Goal: Task Accomplishment & Management: Manage account settings

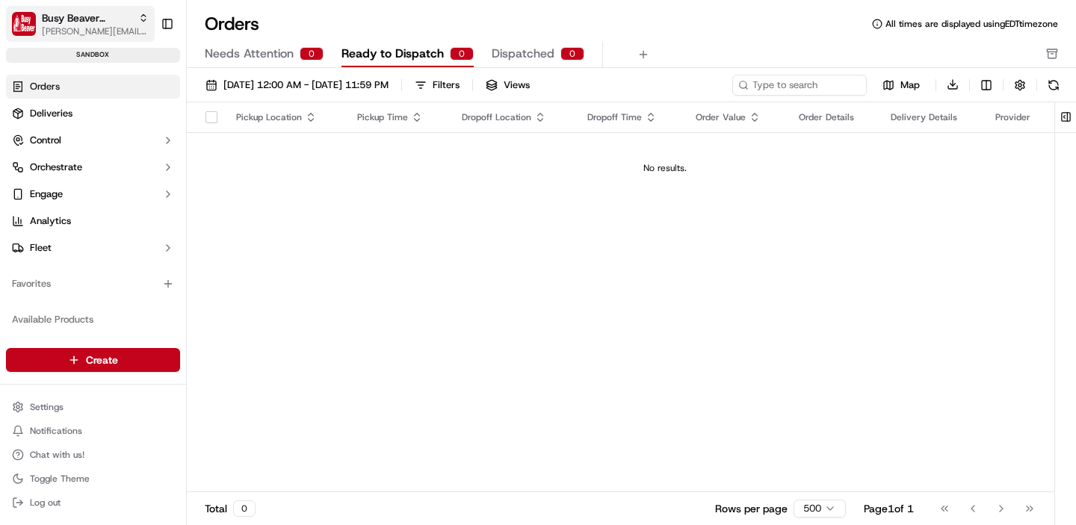
click at [75, 15] on span "Busy Beaver Staging" at bounding box center [87, 17] width 90 height 15
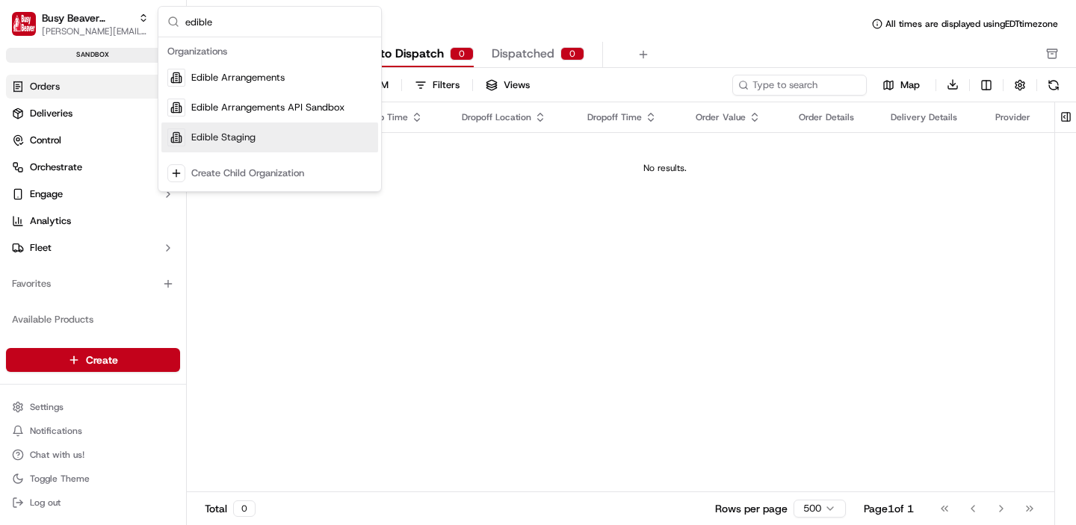
type input "edible"
click at [238, 128] on div "Edible Staging" at bounding box center [269, 137] width 217 height 30
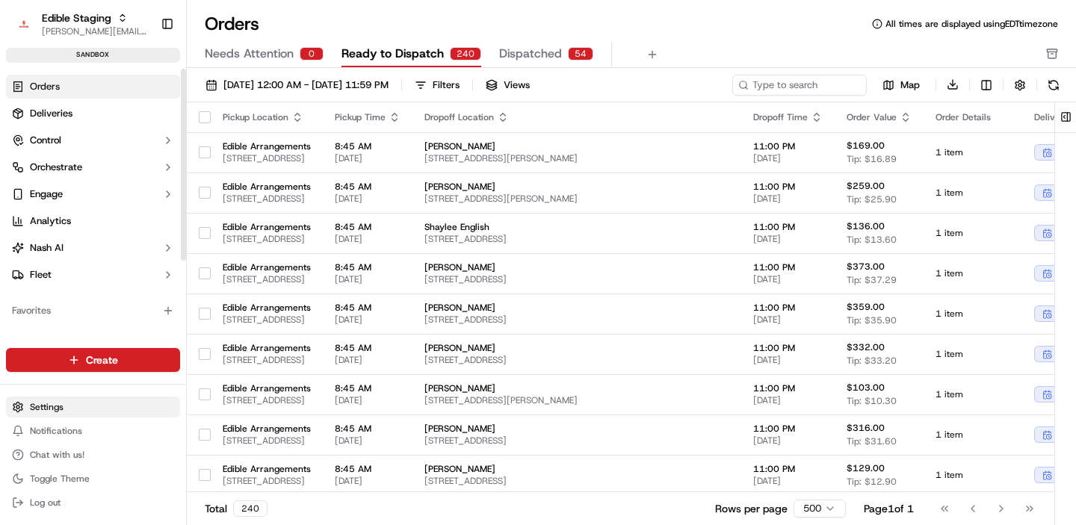
click at [48, 407] on html "Edible Staging [EMAIL_ADDRESS][DOMAIN_NAME] Toggle Sidebar sandbox Orders Deliv…" at bounding box center [538, 262] width 1076 height 525
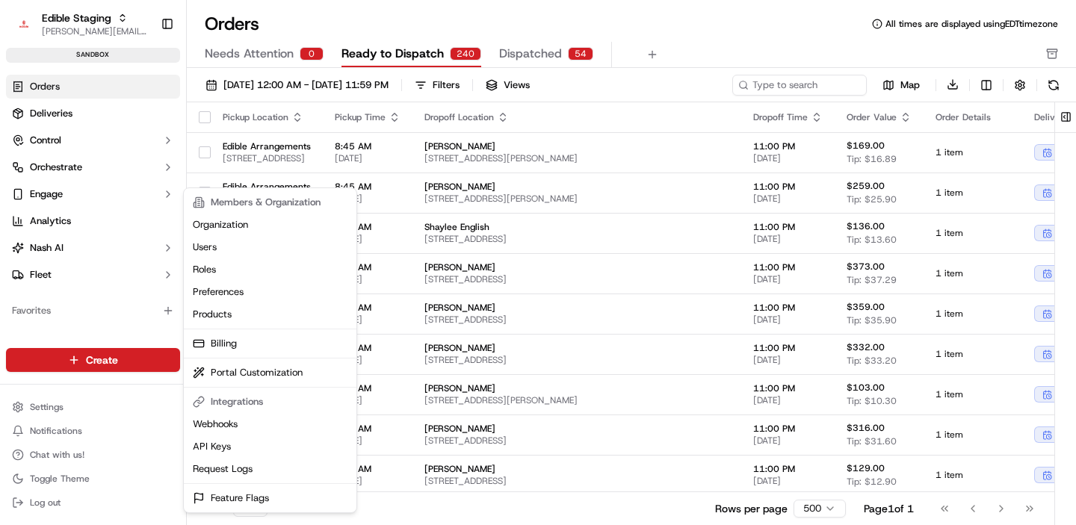
click at [59, 144] on html "Edible Staging [EMAIL_ADDRESS][DOMAIN_NAME] Toggle Sidebar sandbox Orders Deliv…" at bounding box center [538, 262] width 1076 height 525
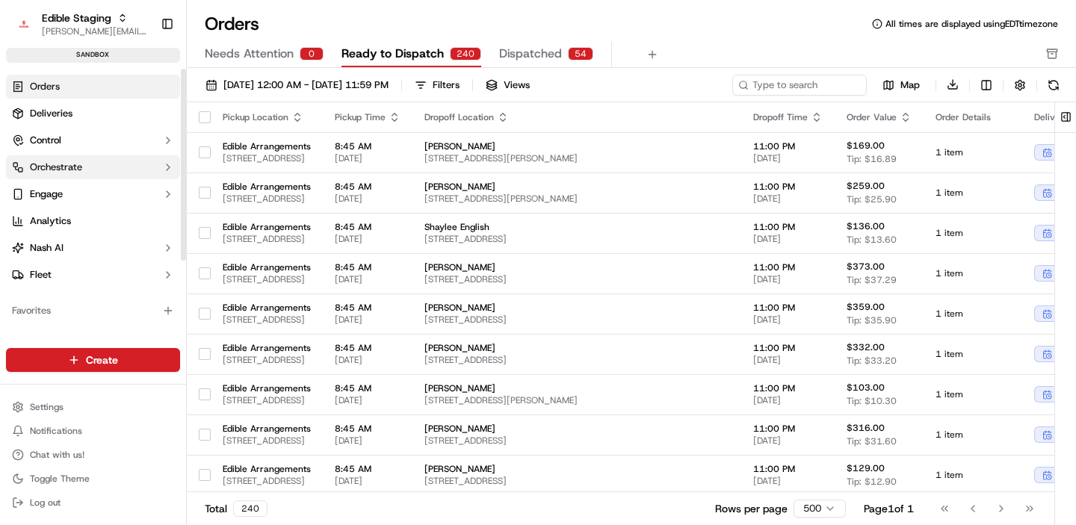
click at [58, 162] on span "Orchestrate" at bounding box center [56, 167] width 52 height 13
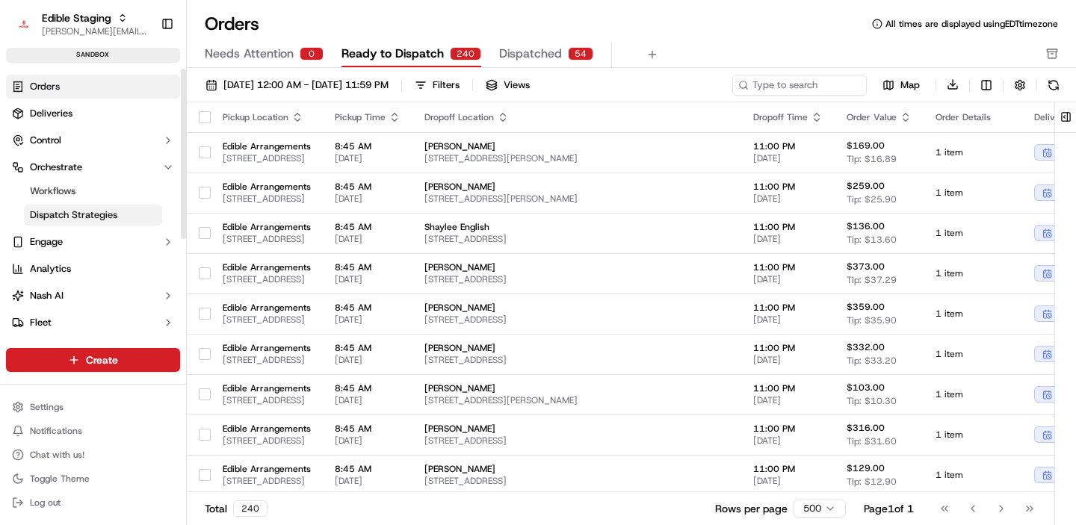
click at [69, 217] on span "Dispatch Strategies" at bounding box center [73, 214] width 87 height 13
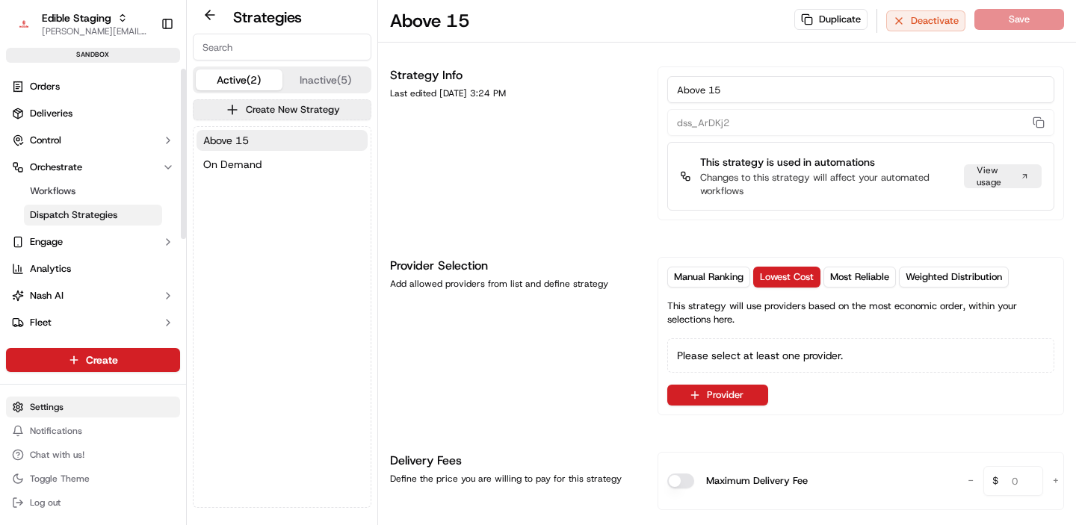
click at [52, 403] on html "Edible Staging [EMAIL_ADDRESS][DOMAIN_NAME] Toggle Sidebar sandbox Orders Deliv…" at bounding box center [538, 262] width 1076 height 525
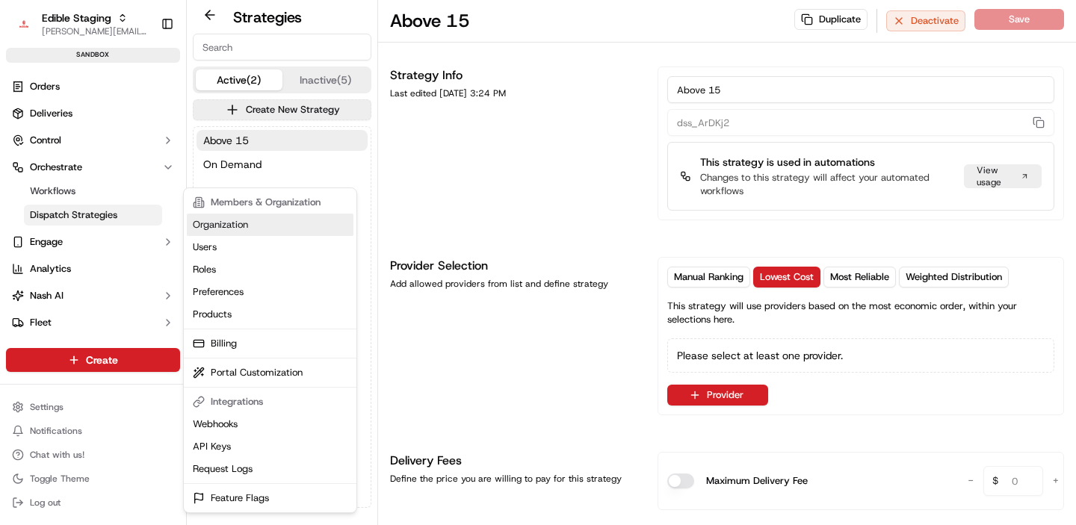
click at [248, 225] on link "Organization" at bounding box center [270, 225] width 167 height 22
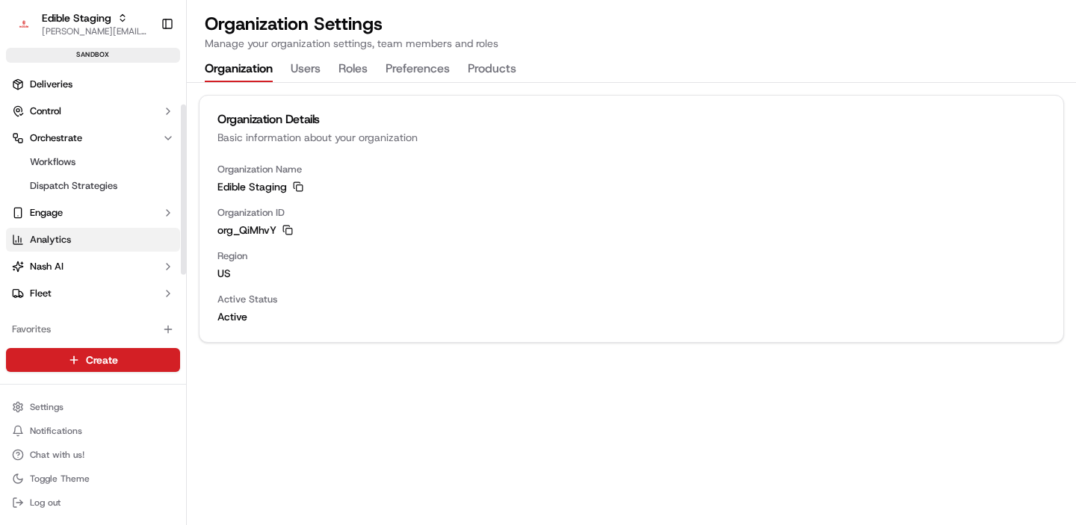
scroll to position [66, 0]
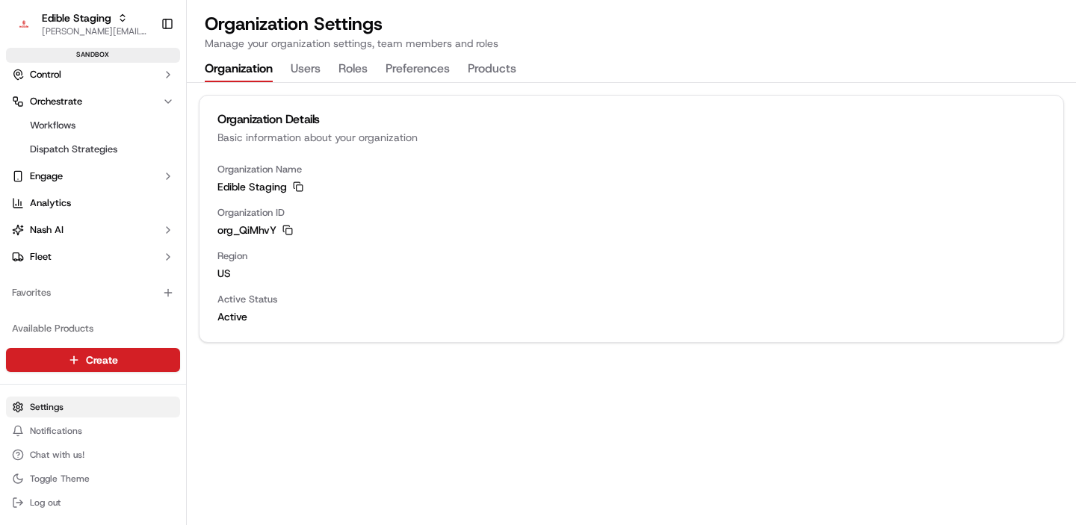
click at [55, 409] on html "Edible Staging [EMAIL_ADDRESS][DOMAIN_NAME] Toggle Sidebar sandbox Orders Deliv…" at bounding box center [538, 262] width 1076 height 525
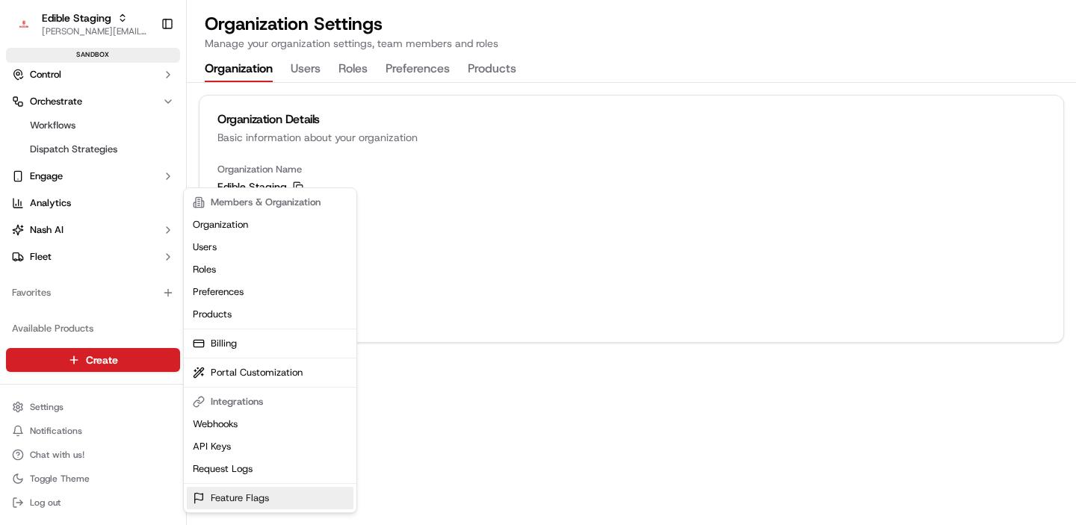
click at [242, 492] on link "Feature Flags" at bounding box center [270, 498] width 167 height 22
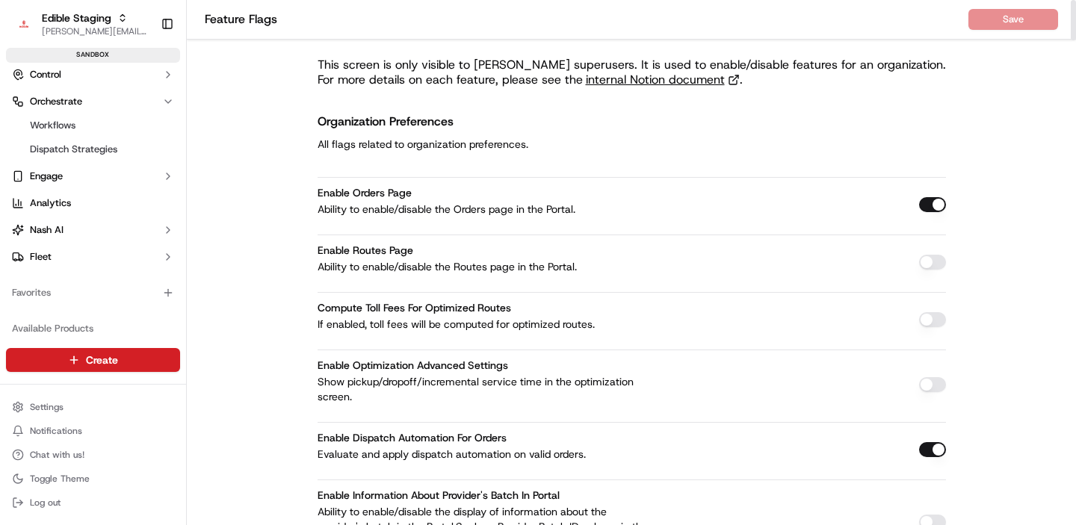
scroll to position [465, 0]
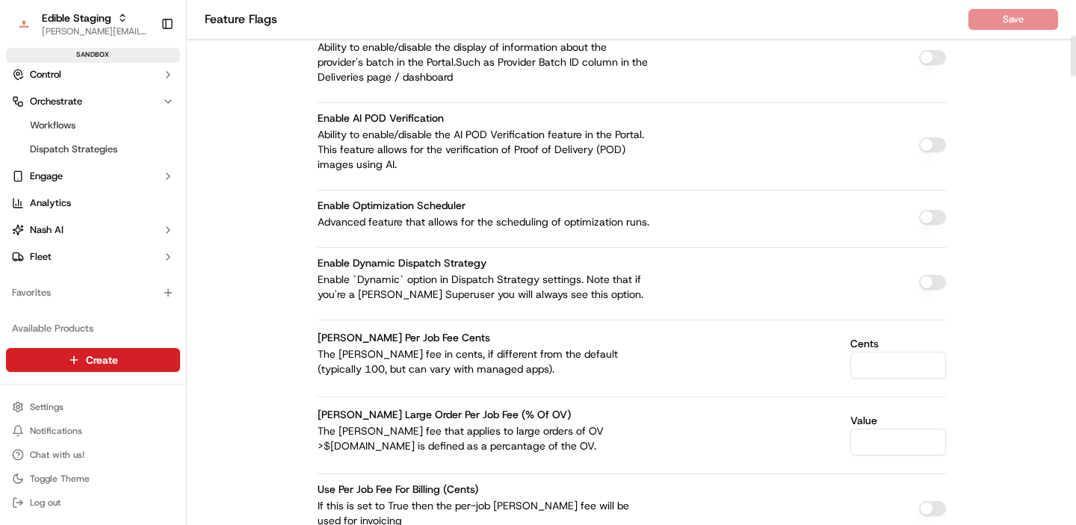
click at [922, 284] on button "button" at bounding box center [932, 282] width 27 height 15
click at [1002, 19] on button "Save" at bounding box center [1013, 19] width 90 height 21
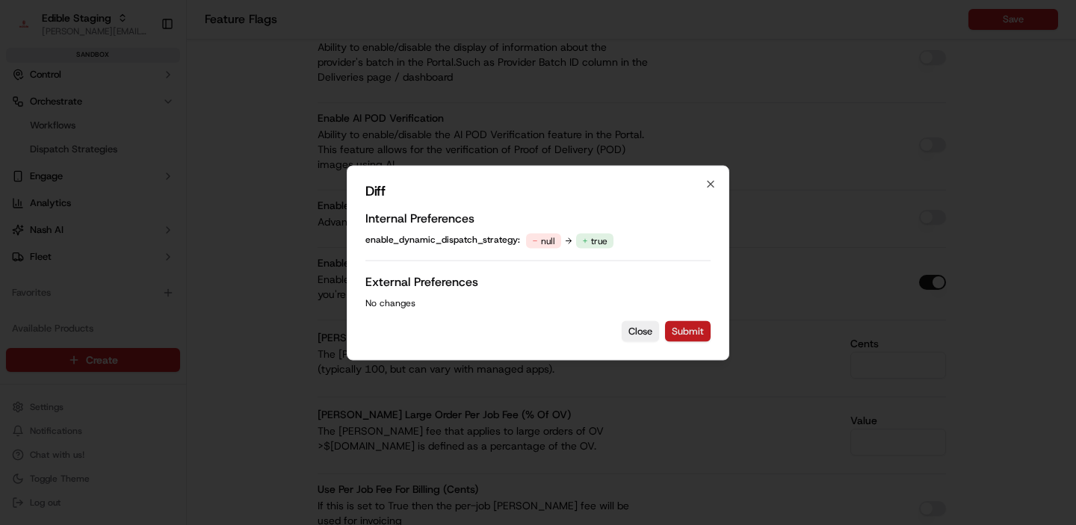
click at [689, 324] on button "Submit" at bounding box center [688, 330] width 46 height 21
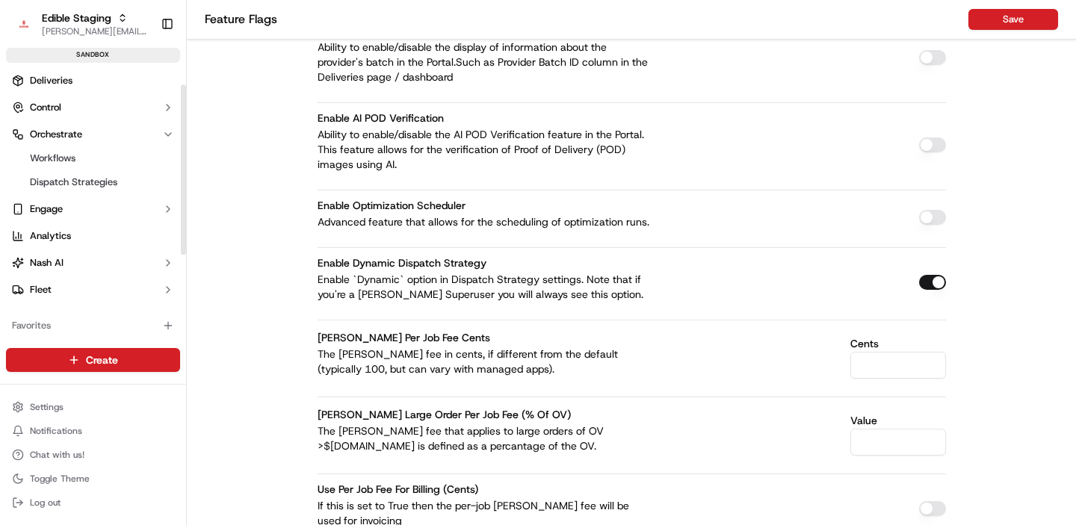
scroll to position [0, 0]
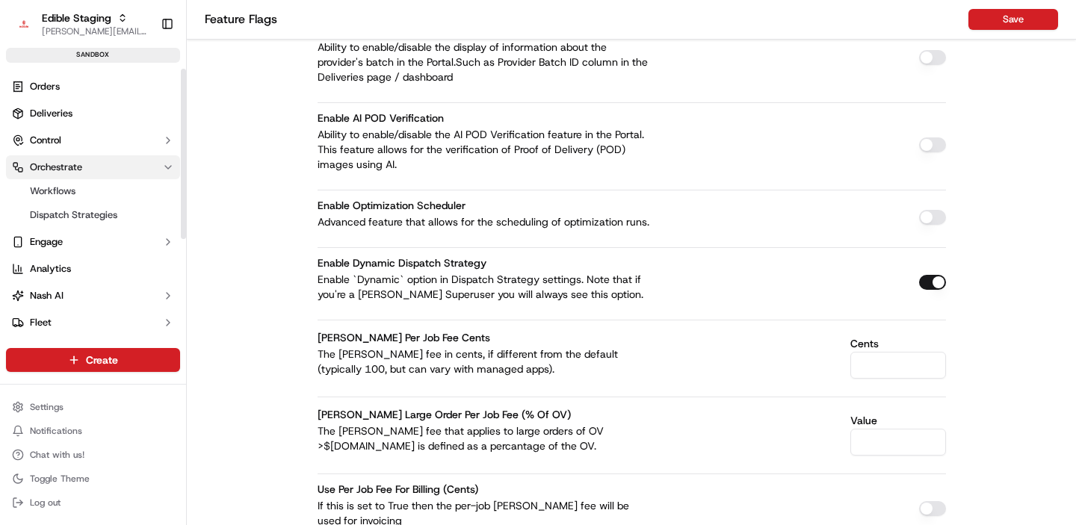
click at [81, 170] on span "Orchestrate" at bounding box center [56, 167] width 52 height 13
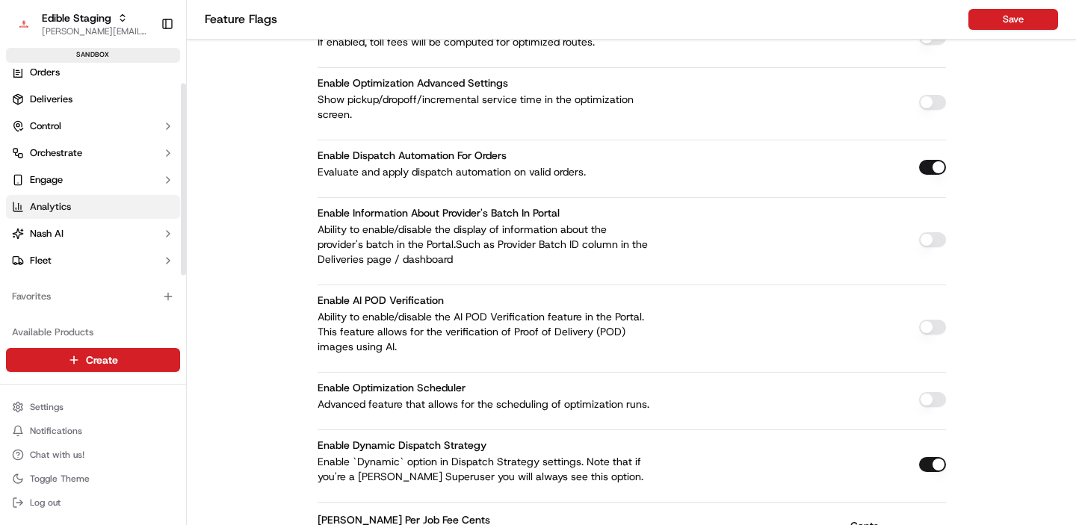
scroll to position [20, 0]
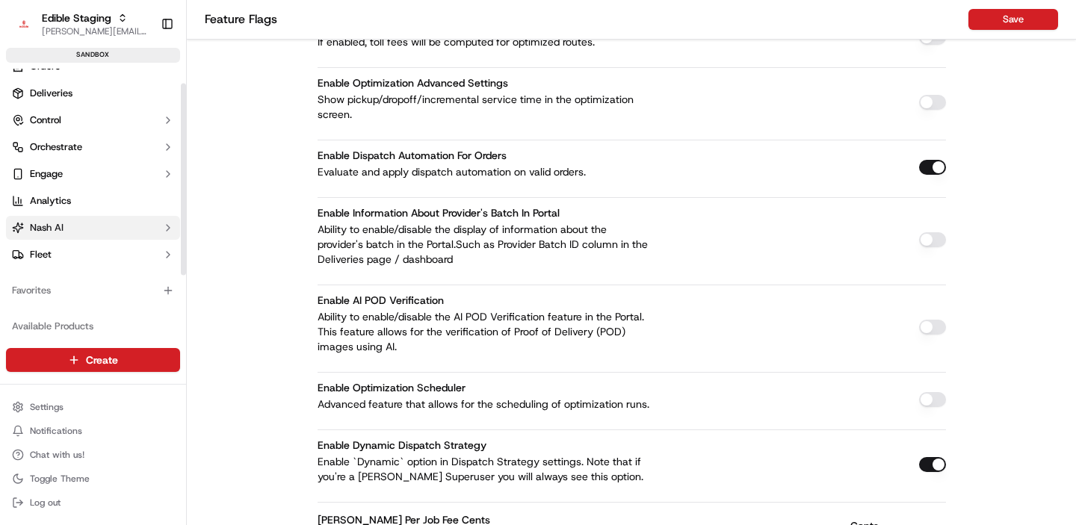
click at [80, 219] on button "Nash AI" at bounding box center [93, 228] width 174 height 24
click at [91, 247] on link "Dashboard" at bounding box center [93, 251] width 138 height 21
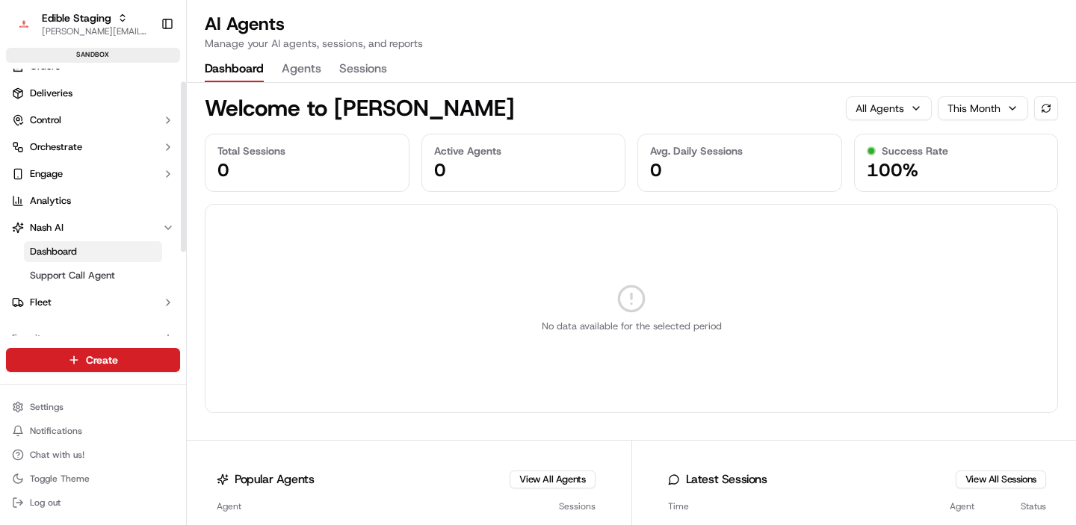
click at [297, 63] on button "Agents" at bounding box center [302, 69] width 40 height 25
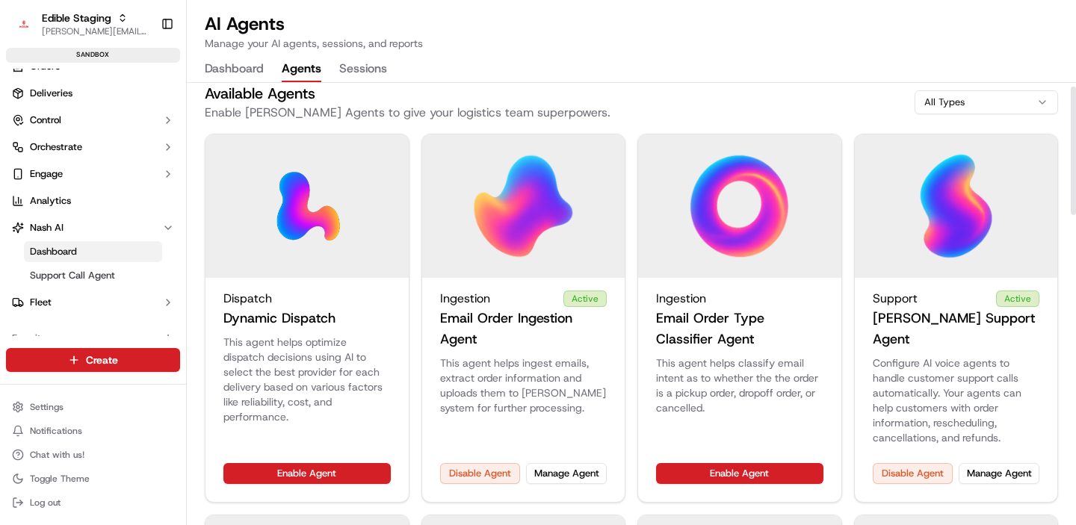
scroll to position [13, 0]
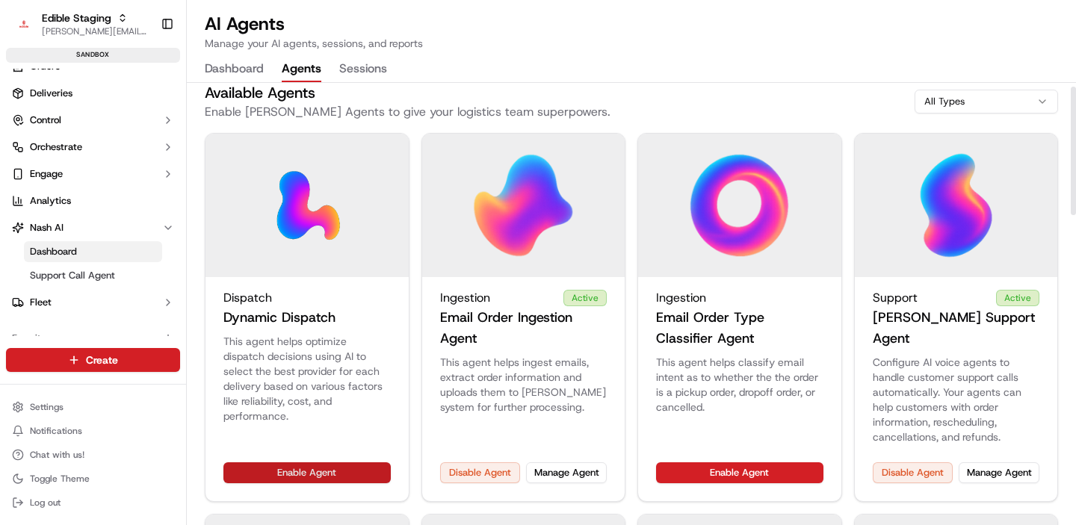
click at [338, 462] on button "Enable Agent" at bounding box center [306, 472] width 167 height 21
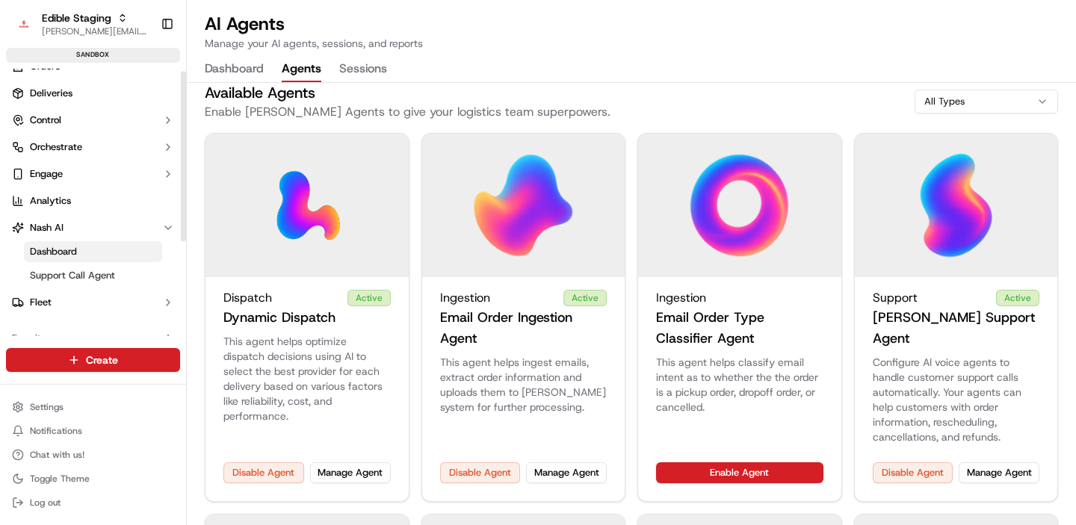
scroll to position [1, 0]
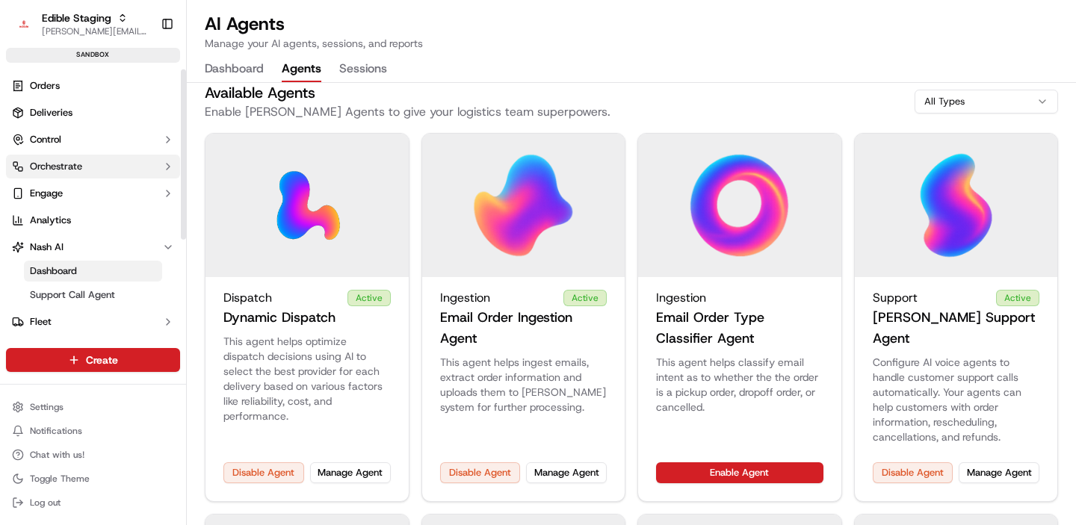
click at [84, 166] on button "Orchestrate" at bounding box center [93, 167] width 174 height 24
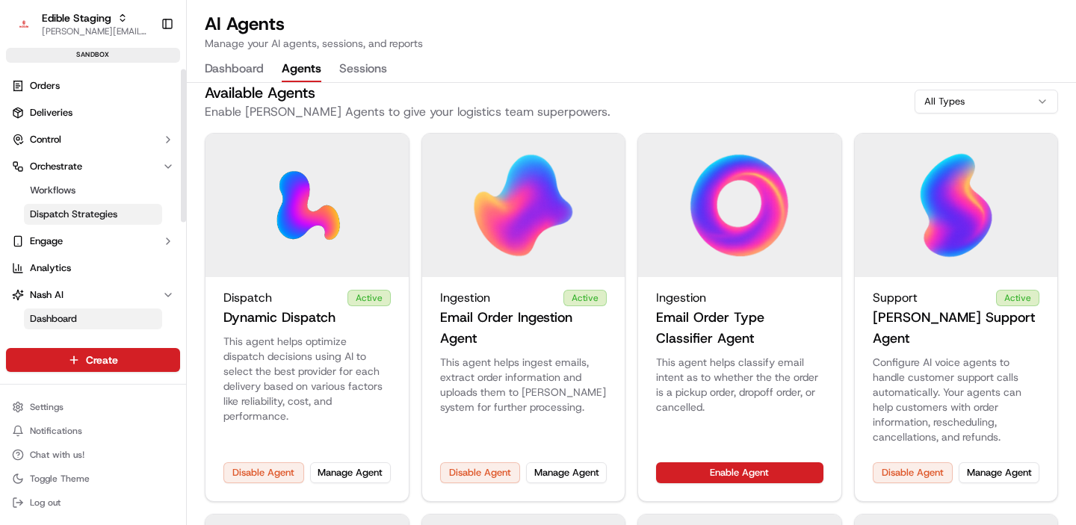
click at [82, 205] on link "Dispatch Strategies" at bounding box center [93, 214] width 138 height 21
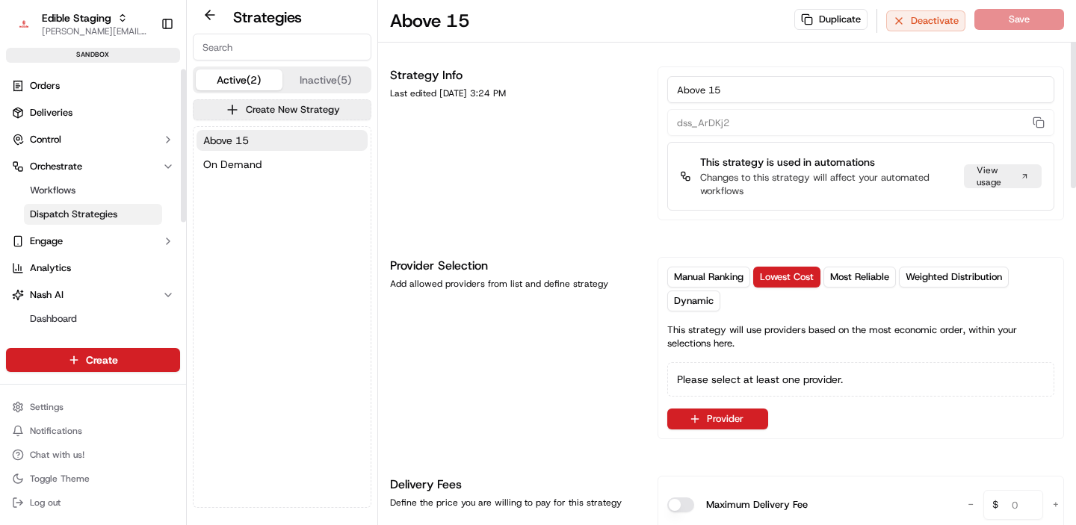
scroll to position [6, 0]
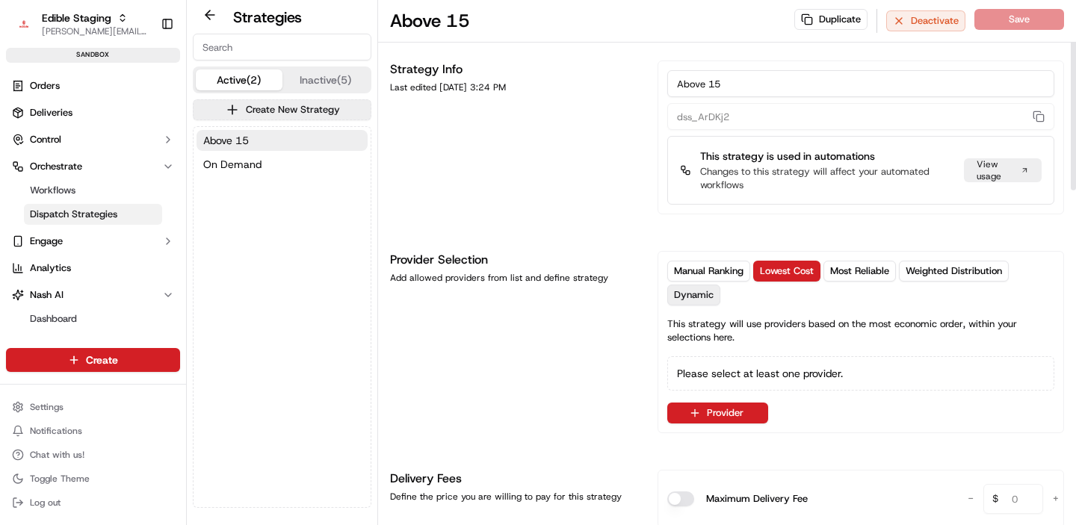
click at [710, 285] on button "Dynamic" at bounding box center [693, 295] width 53 height 21
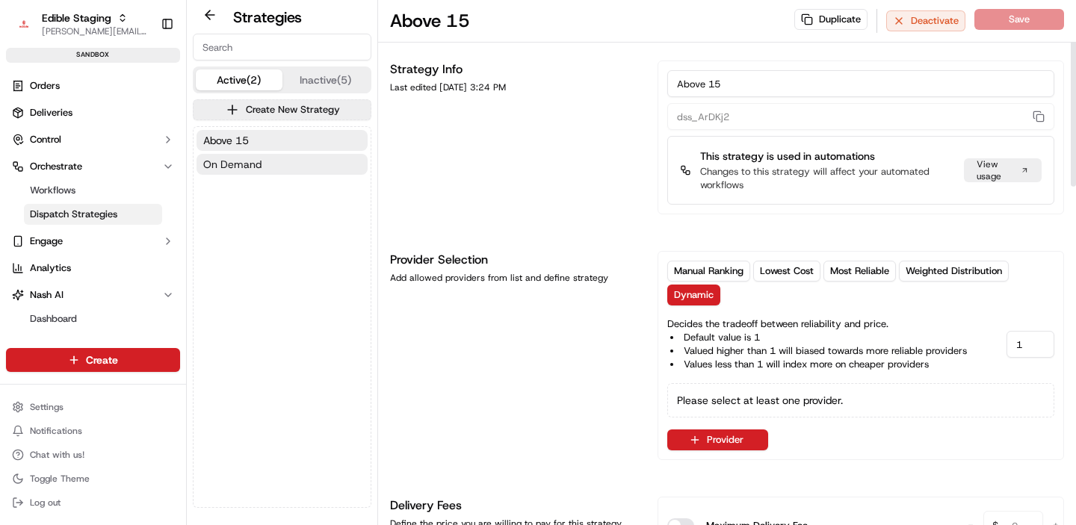
click at [300, 170] on button "On Demand" at bounding box center [281, 164] width 171 height 21
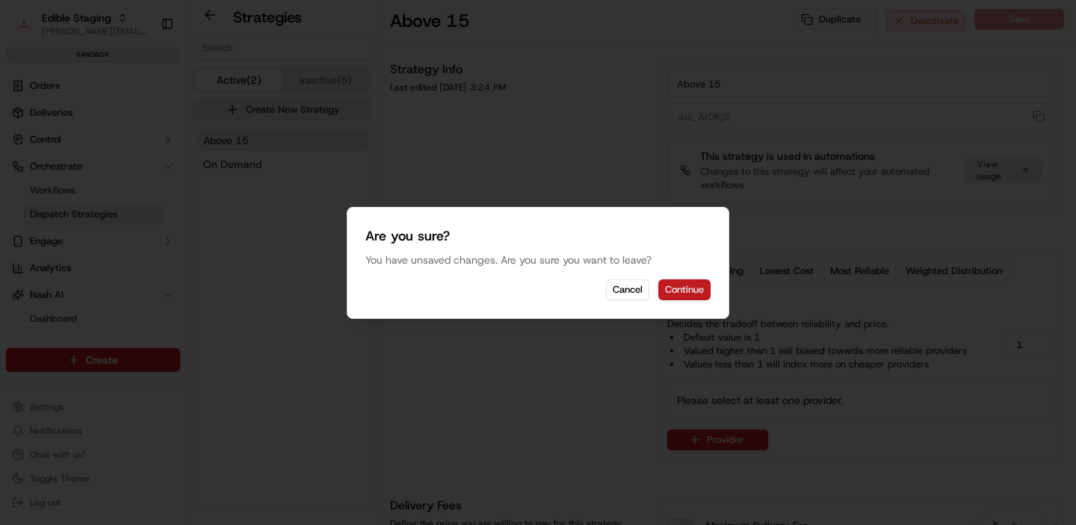
click at [683, 288] on button "Continue" at bounding box center [684, 289] width 52 height 21
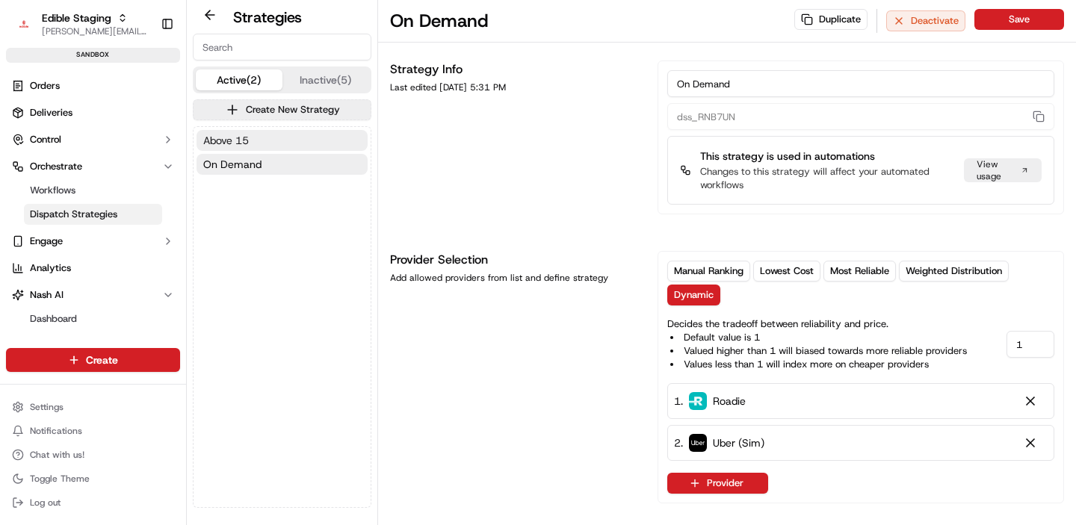
click at [258, 143] on button "Above 15" at bounding box center [281, 140] width 171 height 21
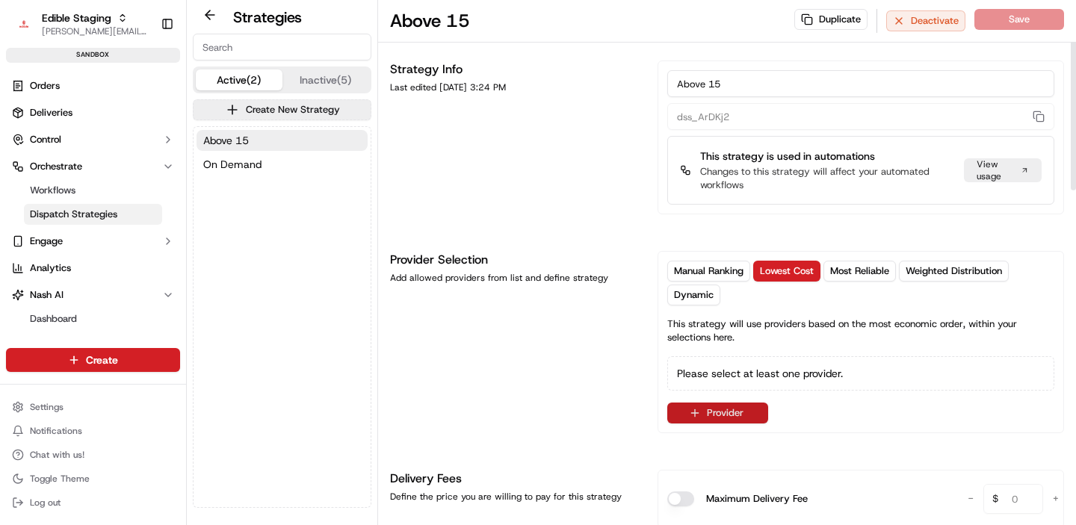
click at [718, 422] on button "Provider" at bounding box center [717, 413] width 101 height 21
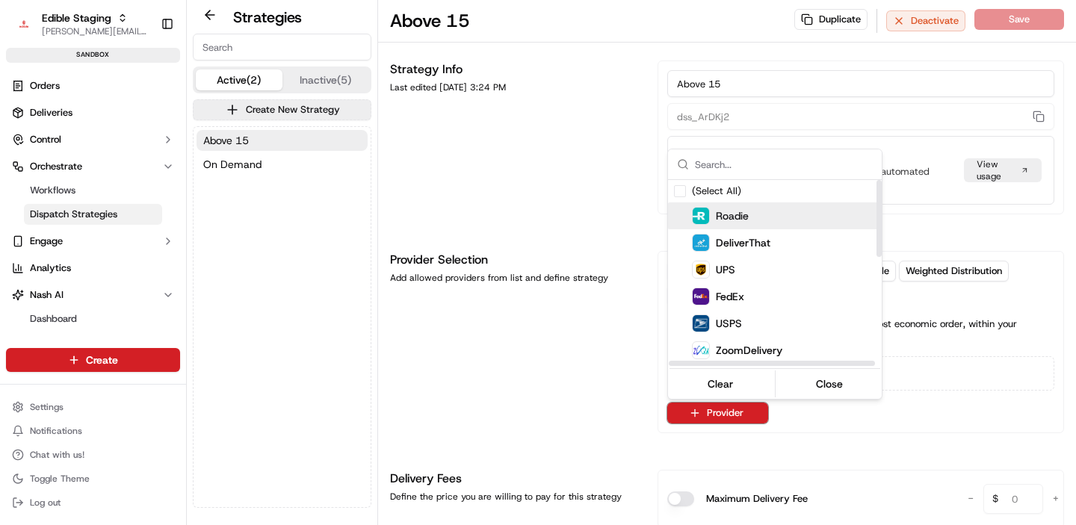
click at [730, 212] on span "Roadie" at bounding box center [732, 215] width 33 height 15
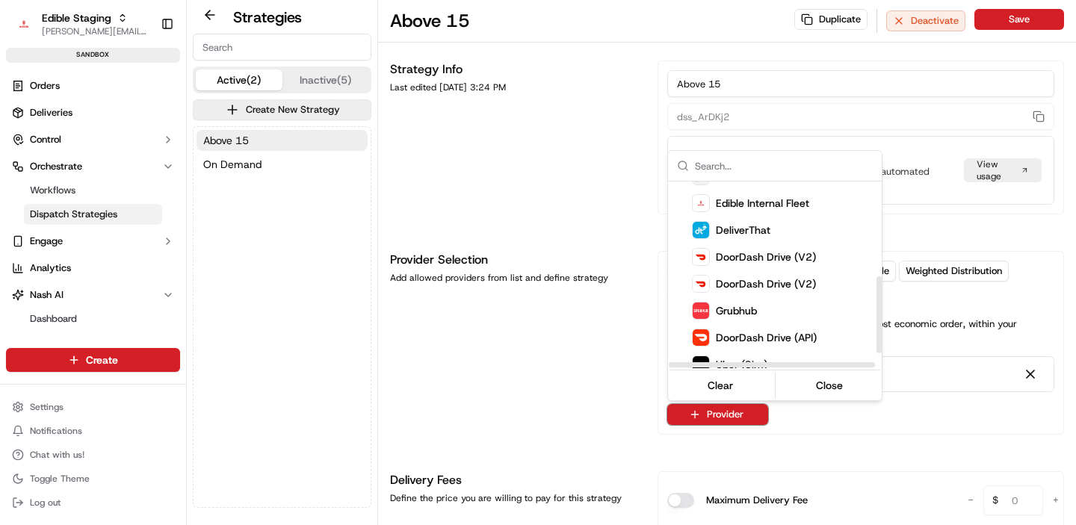
scroll to position [266, 0]
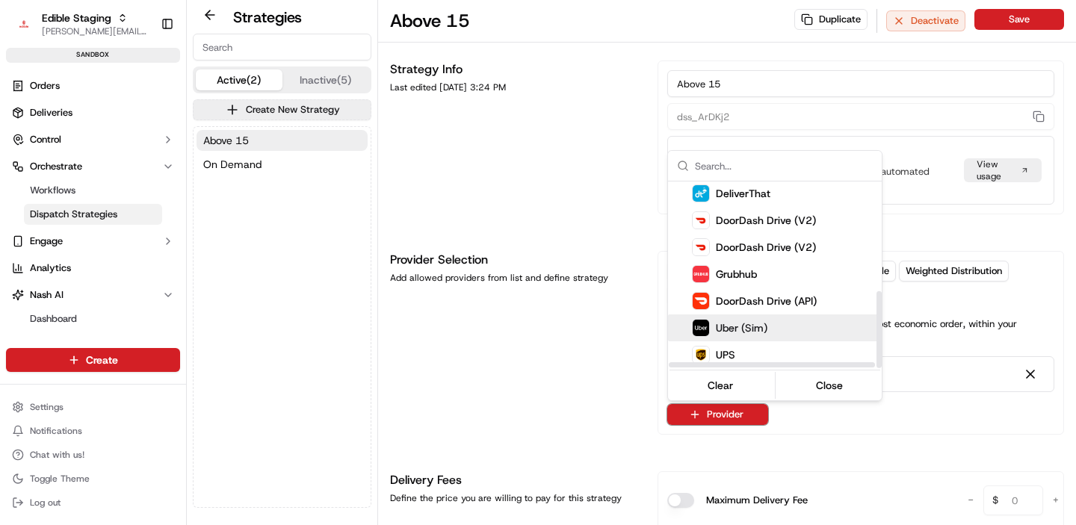
click at [733, 322] on span "Uber (Sim)" at bounding box center [742, 327] width 52 height 15
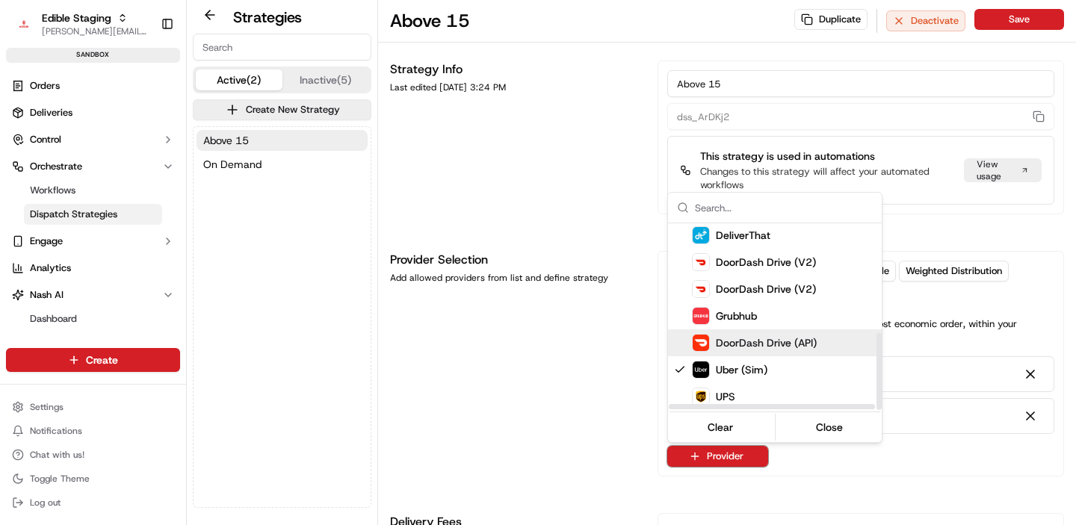
click at [580, 353] on html "Edible Staging [EMAIL_ADDRESS][DOMAIN_NAME] Toggle Sidebar sandbox Orders Deliv…" at bounding box center [538, 262] width 1076 height 525
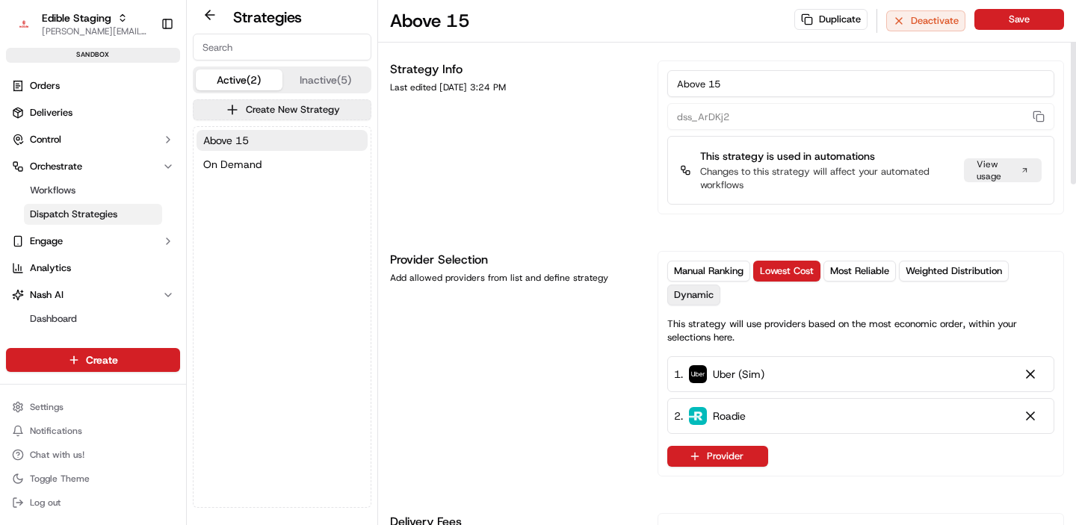
click at [707, 289] on span "Dynamic" at bounding box center [694, 294] width 40 height 13
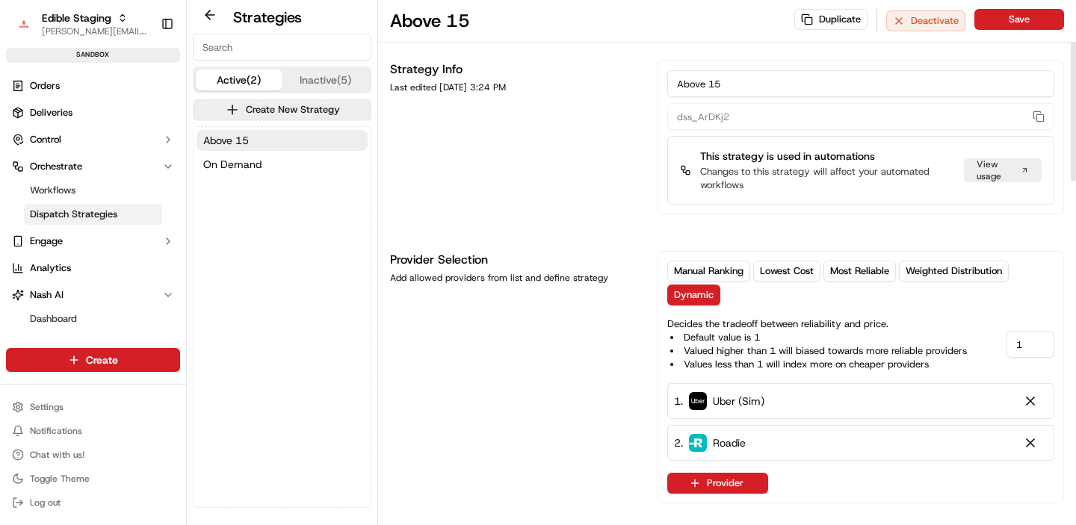
scroll to position [0, 0]
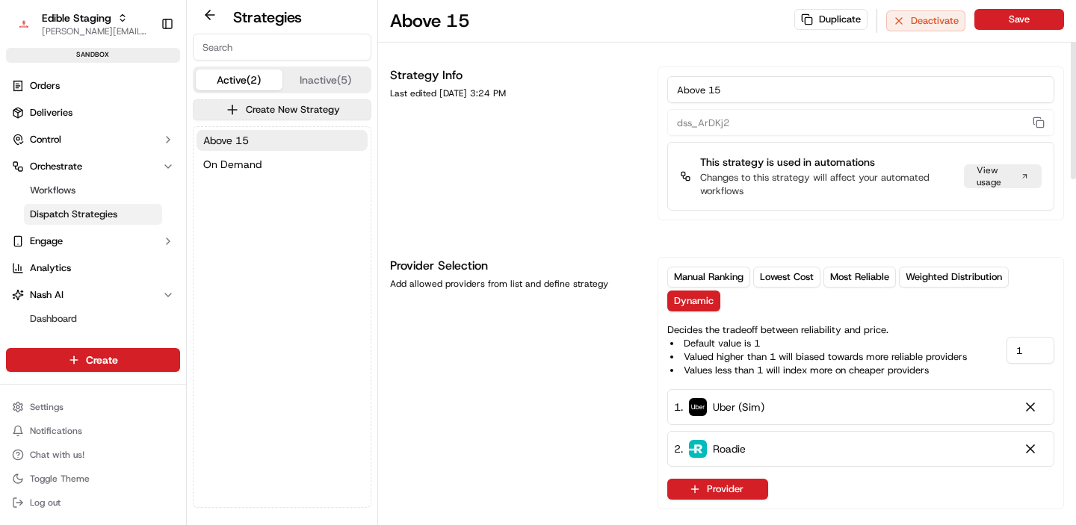
click at [728, 93] on input "Above 15" at bounding box center [860, 89] width 387 height 27
type input "Above 15 miles"
click at [1027, 10] on button "Save" at bounding box center [1019, 19] width 90 height 21
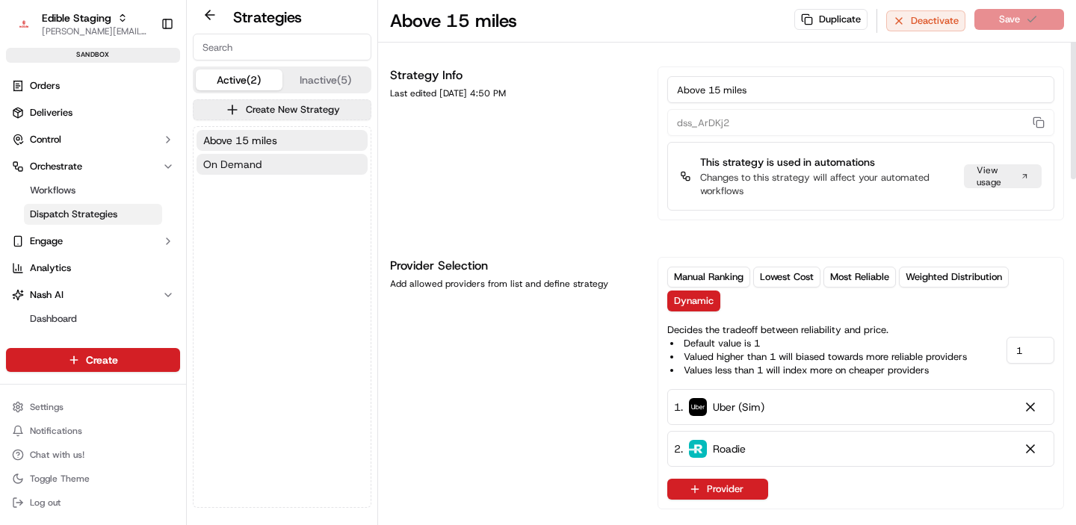
click at [297, 161] on button "On Demand" at bounding box center [281, 164] width 171 height 21
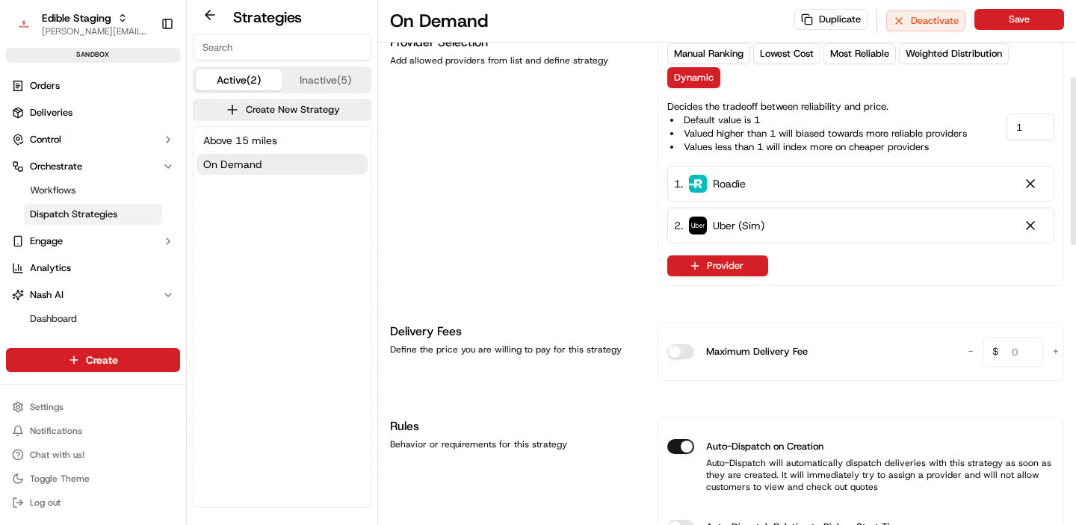
scroll to position [262, 0]
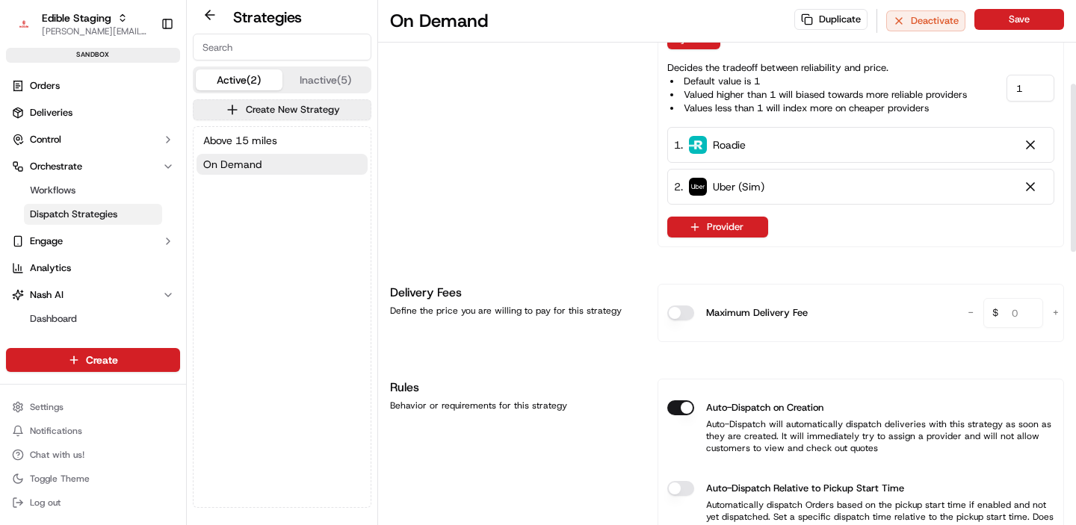
click at [683, 405] on button "Auto-Dispatch on Creation" at bounding box center [680, 407] width 27 height 15
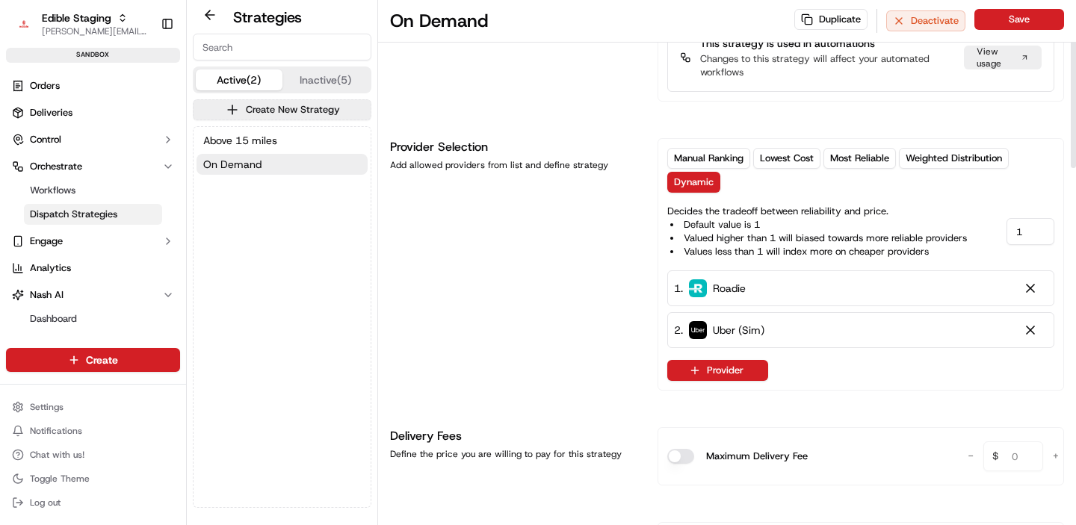
scroll to position [0, 0]
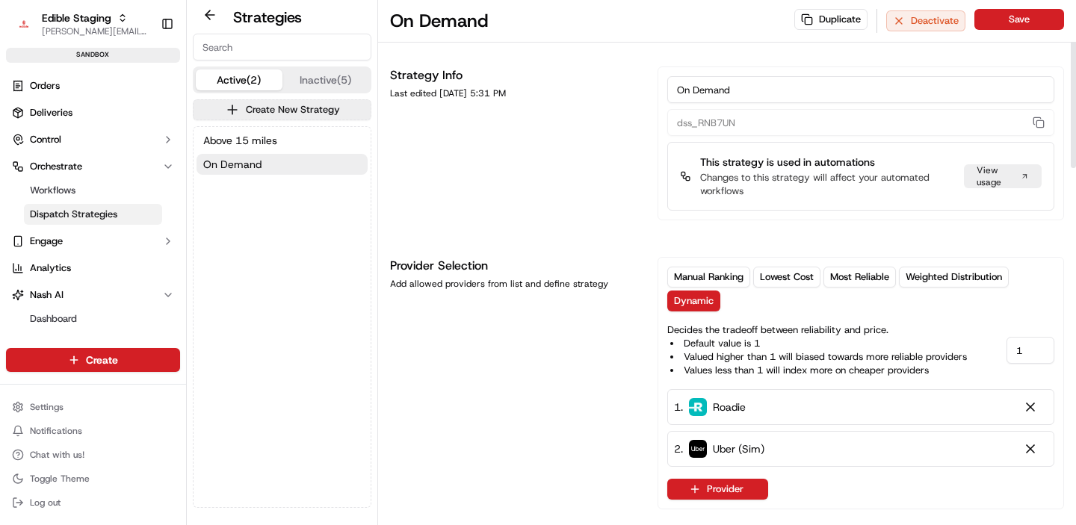
click at [696, 96] on input "On Demand" at bounding box center [860, 89] width 387 height 27
type input "B"
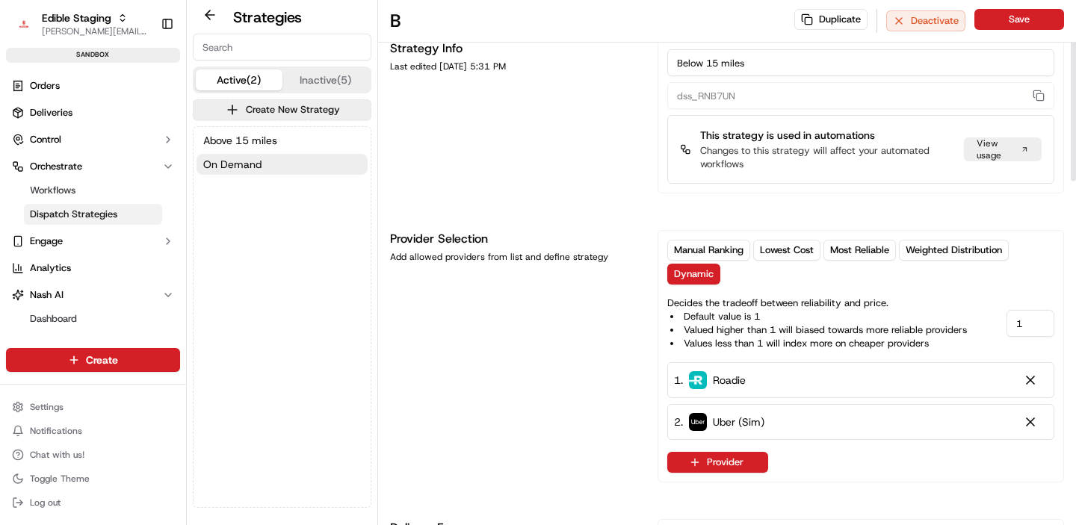
scroll to position [120, 0]
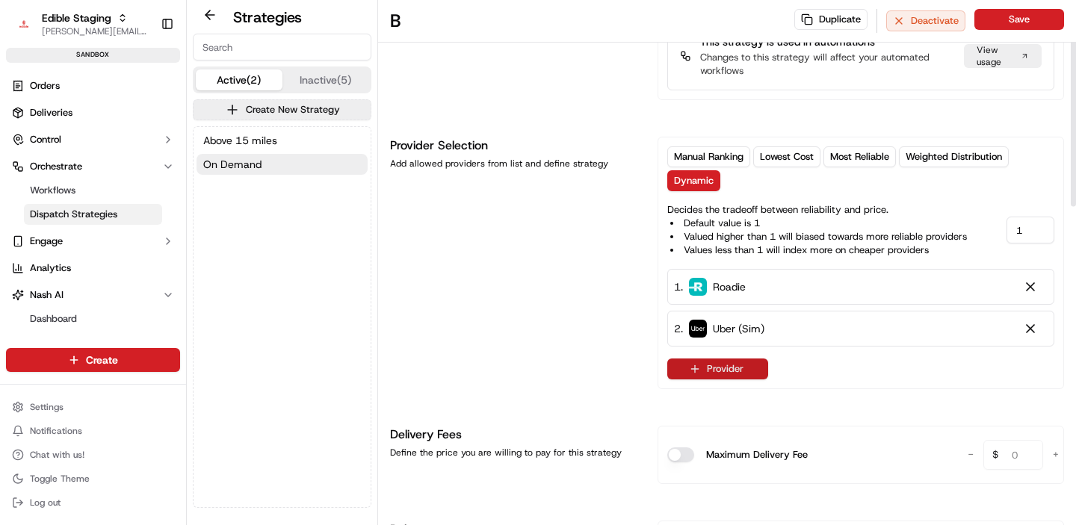
type input "Below 15 miles"
click at [701, 367] on button "Provider" at bounding box center [717, 369] width 101 height 21
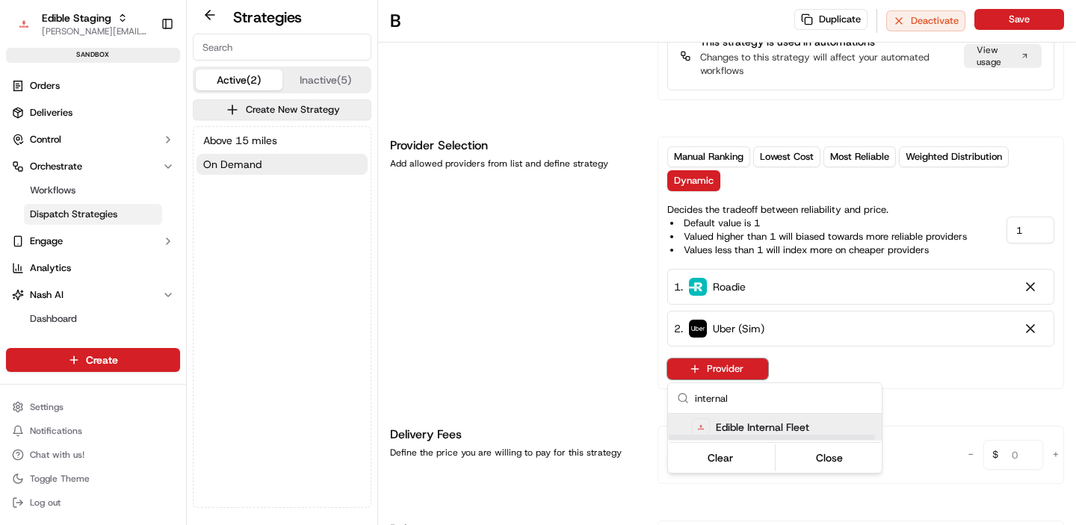
type input "internal"
click at [769, 421] on span "Edible Internal Fleet" at bounding box center [762, 427] width 93 height 15
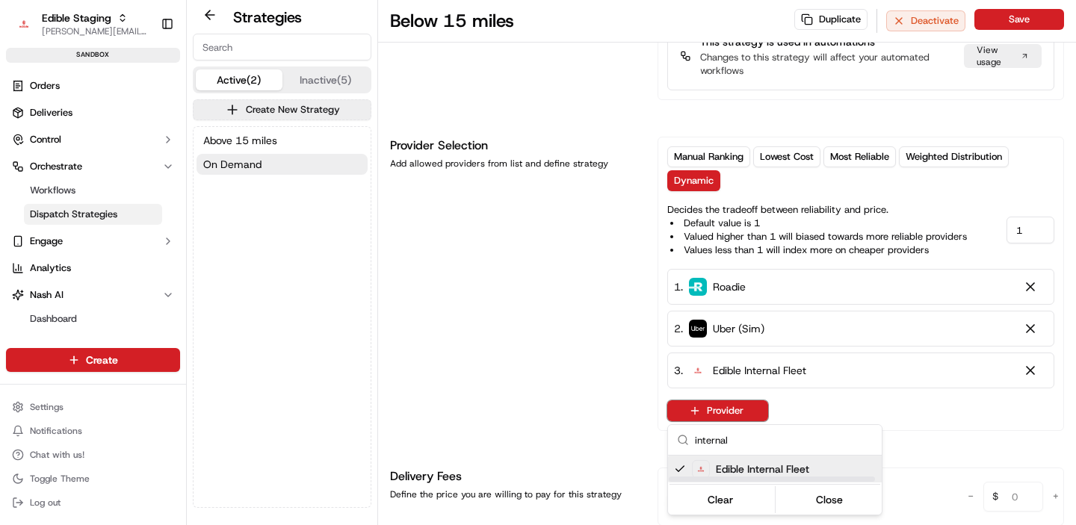
click at [1028, 326] on html "Edible Staging [EMAIL_ADDRESS][DOMAIN_NAME] Toggle Sidebar sandbox Orders Deliv…" at bounding box center [538, 262] width 1076 height 525
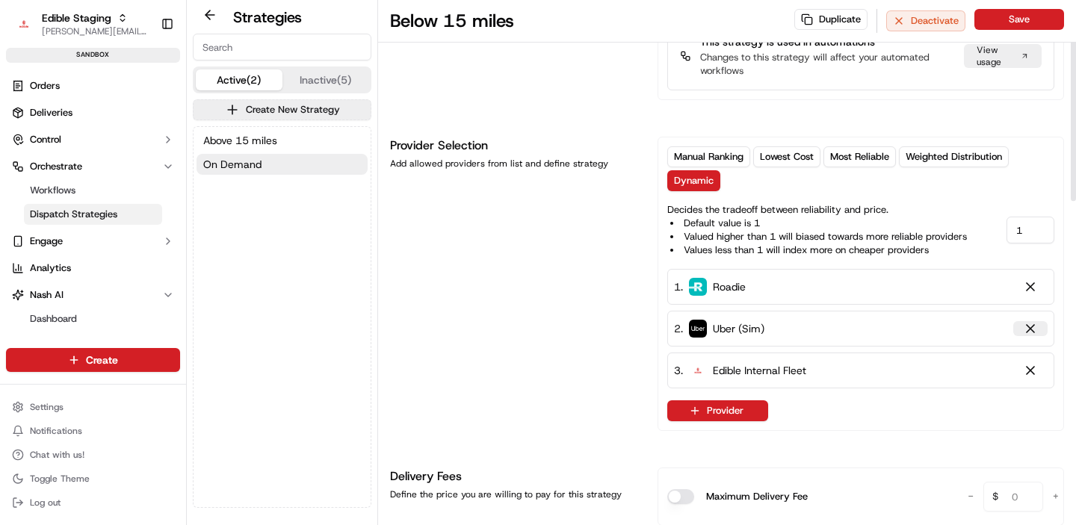
click at [1028, 328] on div at bounding box center [1030, 328] width 15 height 15
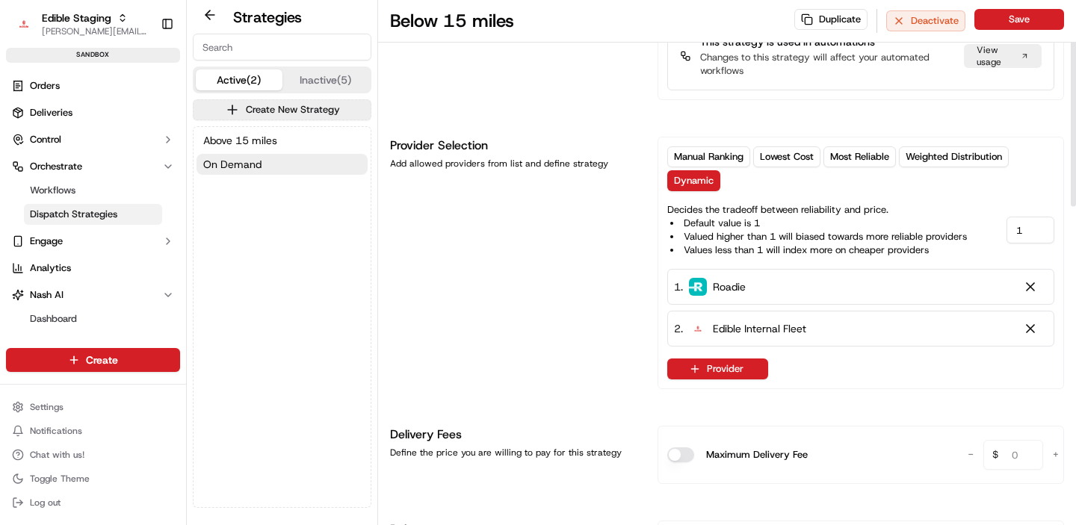
click at [1028, 296] on div "1 . Roadie" at bounding box center [860, 287] width 387 height 36
click at [1031, 287] on div at bounding box center [1030, 286] width 15 height 15
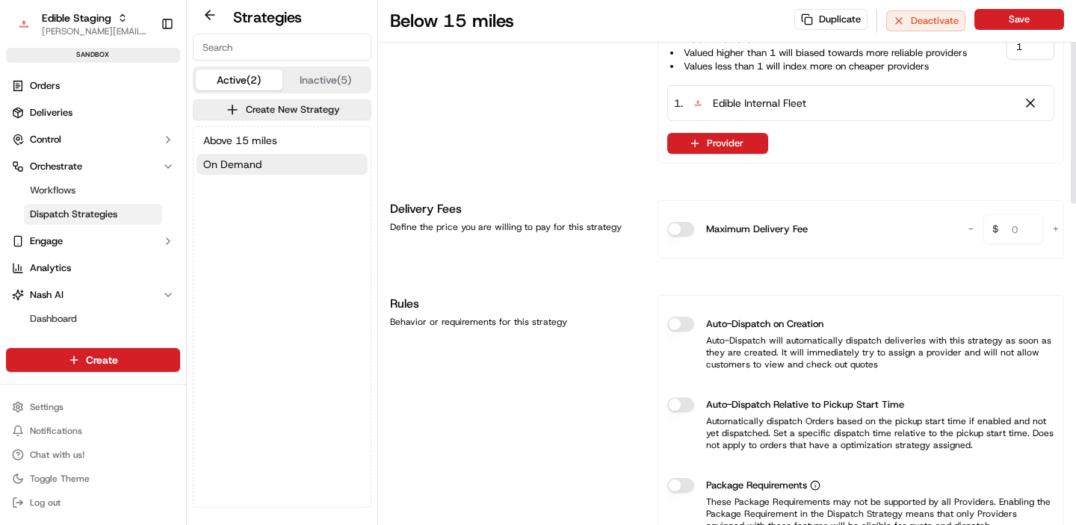
scroll to position [0, 0]
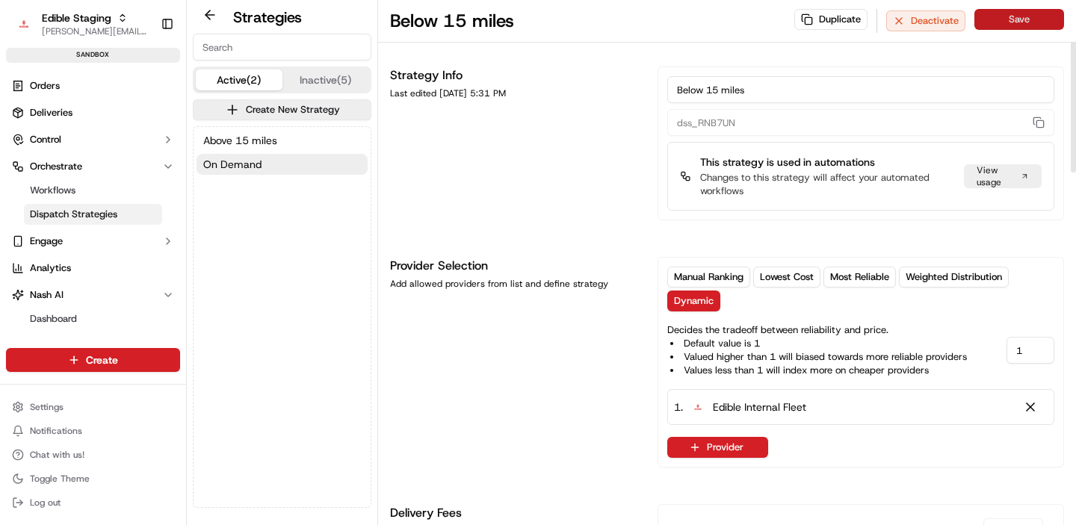
click at [1023, 22] on button "Save" at bounding box center [1019, 19] width 90 height 21
click at [604, 394] on div "Provider Selection Add allowed providers from list and define strategy" at bounding box center [514, 362] width 249 height 211
click at [257, 142] on span "Above 15 miles" at bounding box center [240, 140] width 74 height 15
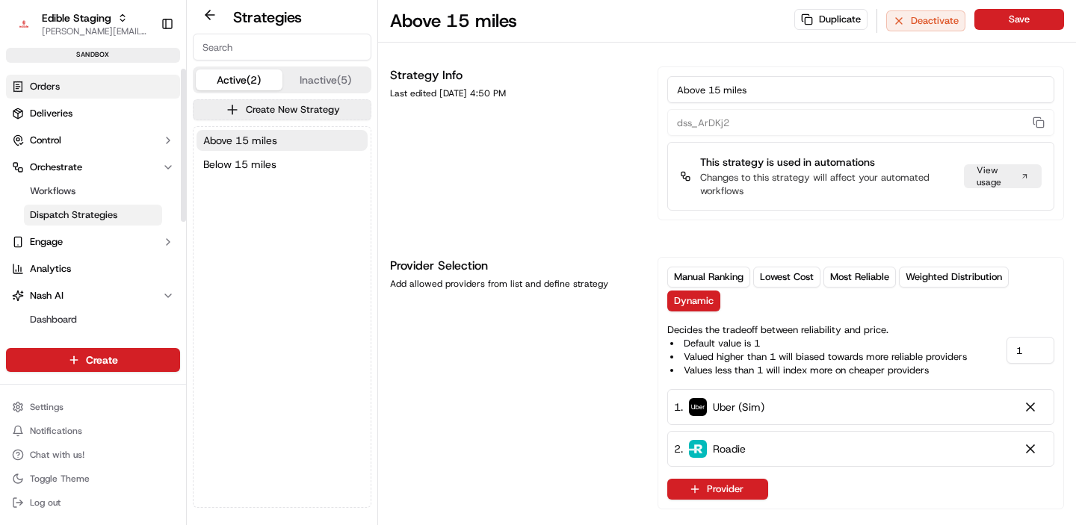
click at [60, 86] on link "Orders" at bounding box center [93, 87] width 174 height 24
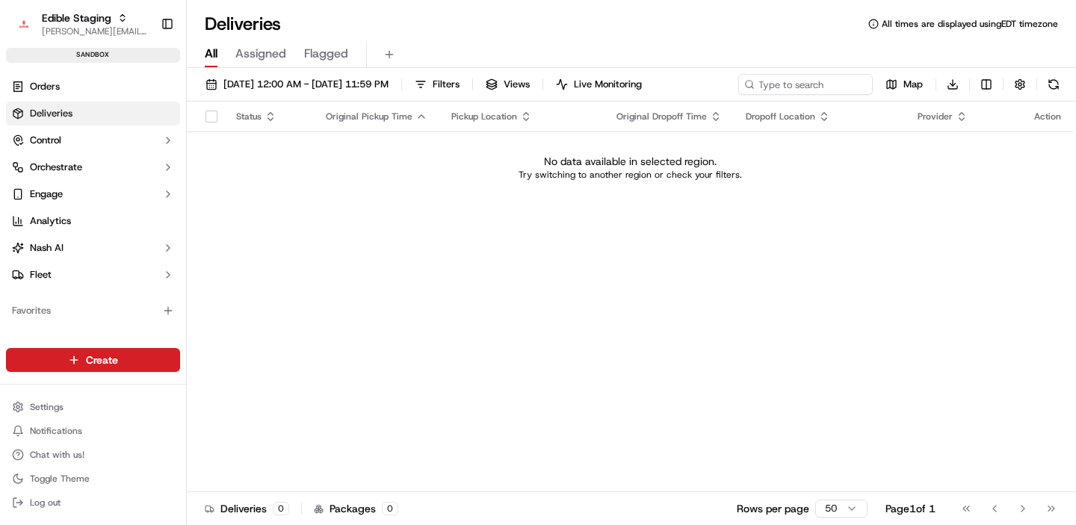
click at [327, 216] on div "Status Original Pickup Time Pickup Location Original Dropoff Time Dropoff Locat…" at bounding box center [630, 297] width 886 height 391
